Goal: Task Accomplishment & Management: Use online tool/utility

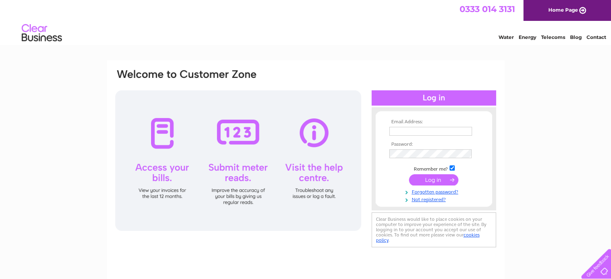
type input "annieslandfootcare@gmail.com"
click at [434, 180] on input "submit" at bounding box center [433, 179] width 49 height 11
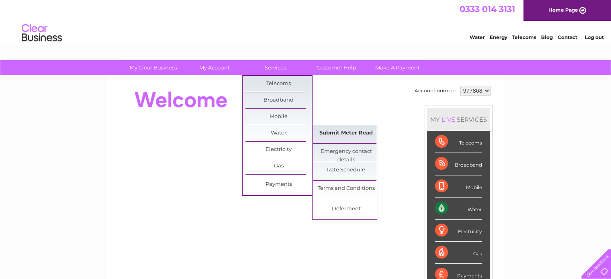
click at [328, 131] on link "Submit Meter Read" at bounding box center [346, 133] width 66 height 16
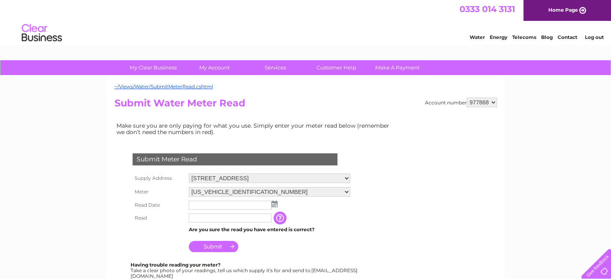
click at [276, 205] on img at bounding box center [275, 204] width 6 height 6
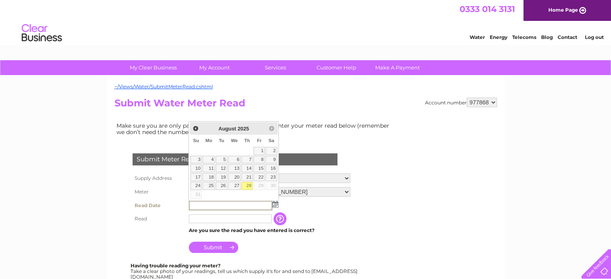
click at [250, 185] on link "28" at bounding box center [247, 186] width 11 height 8
type input "2025/08/28"
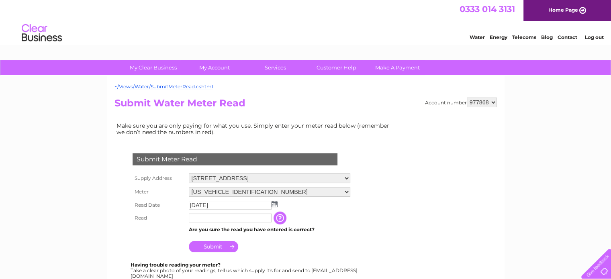
click at [206, 219] on input "text" at bounding box center [230, 218] width 83 height 9
type input "107"
click at [214, 246] on input "Submit" at bounding box center [213, 247] width 49 height 11
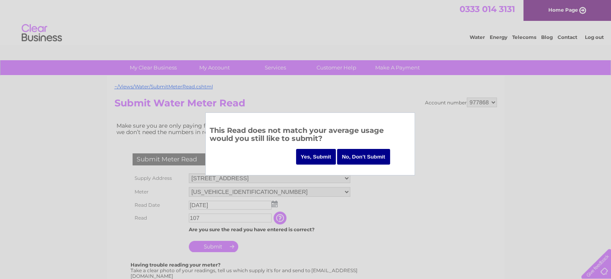
click at [316, 159] on input "Yes, Submit" at bounding box center [316, 157] width 40 height 16
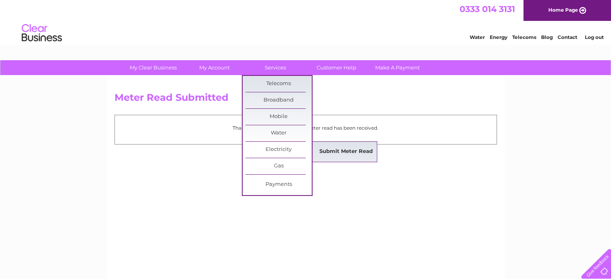
click at [332, 151] on link "Submit Meter Read" at bounding box center [346, 152] width 66 height 16
